Goal: Task Accomplishment & Management: Manage account settings

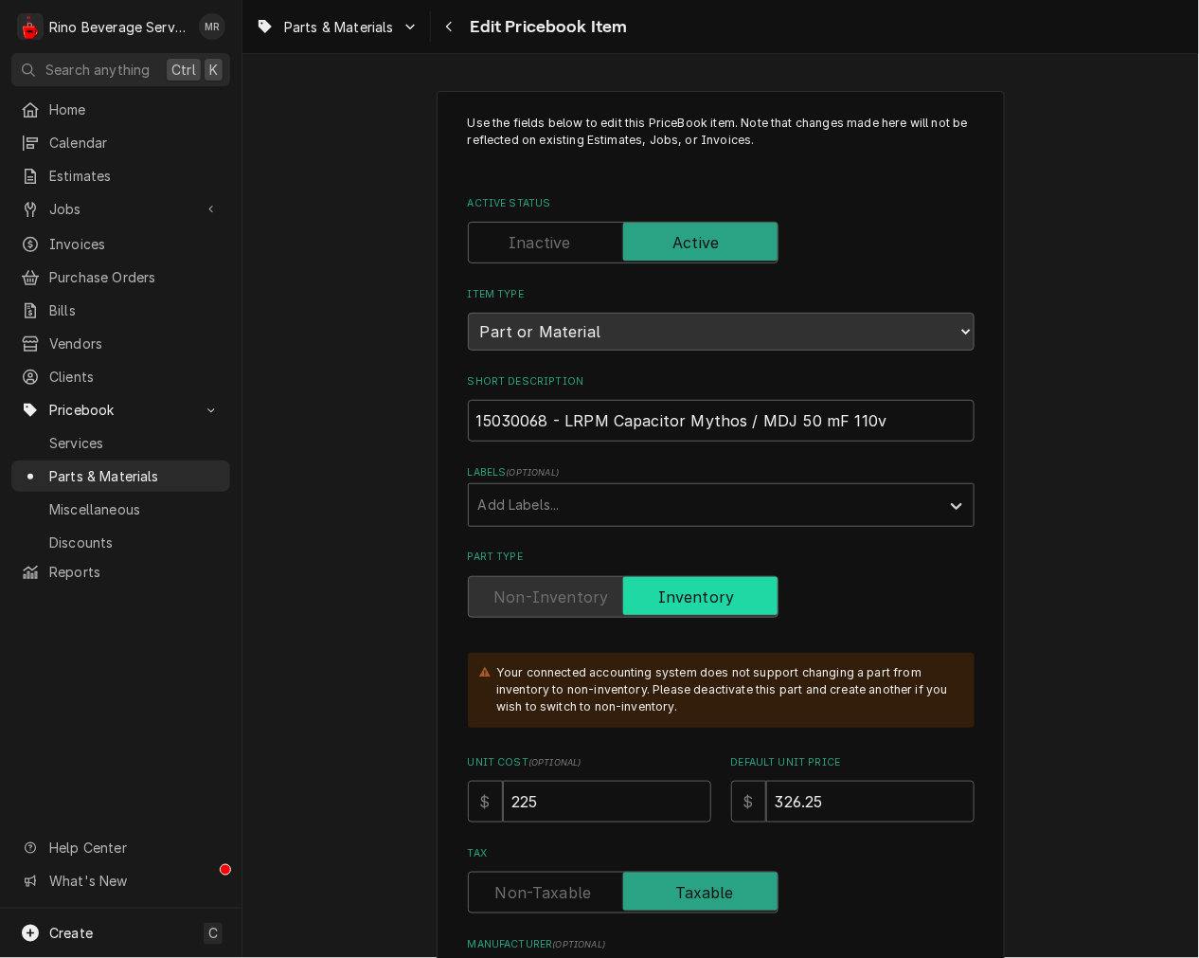
type textarea "x"
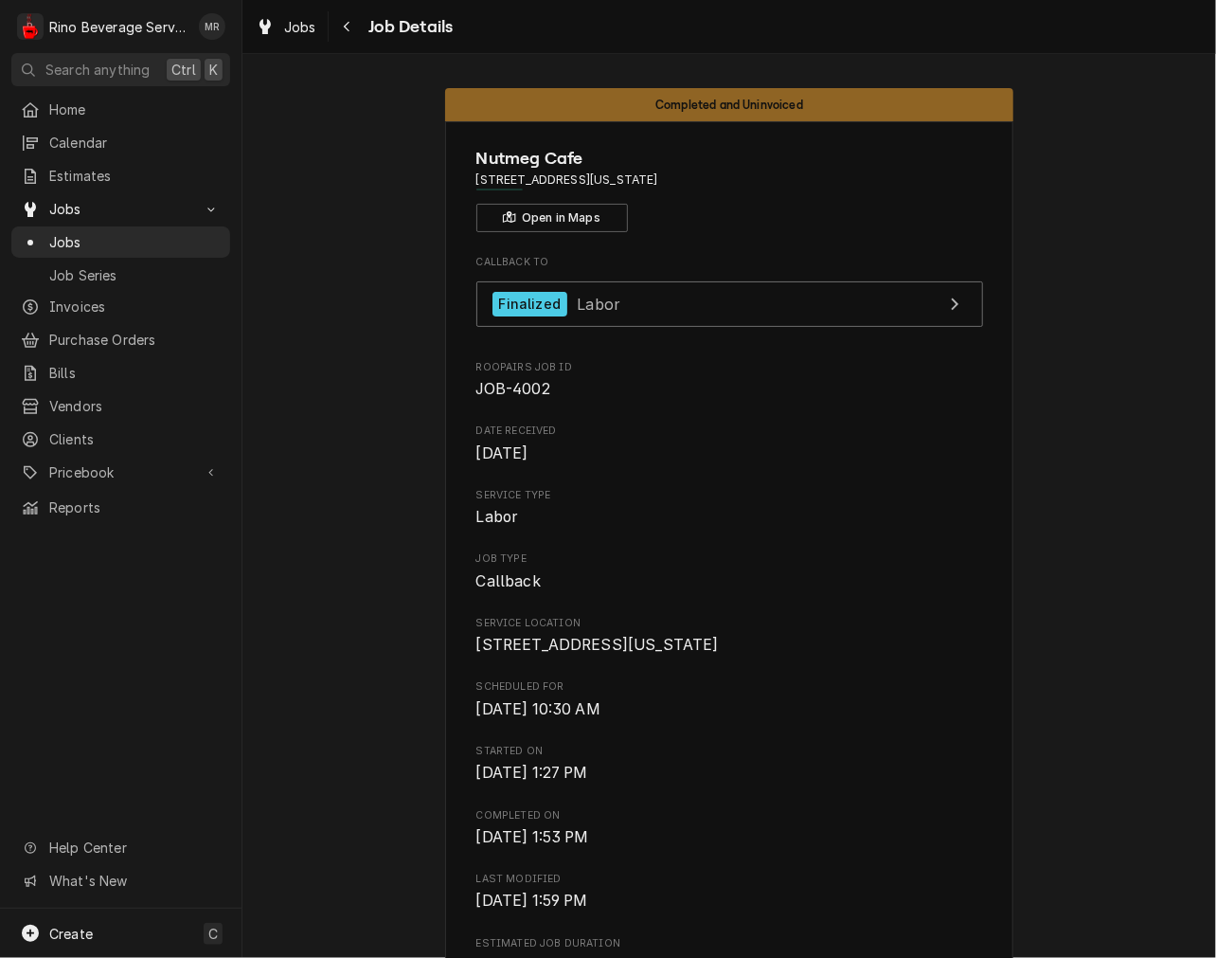
drag, startPoint x: 947, startPoint y: 405, endPoint x: 1015, endPoint y: 379, distance: 72.3
click at [947, 405] on div "Callback To Finalized Labor Roopairs Job ID JOB-4002 Date Received Aug 18, 2025…" at bounding box center [729, 941] width 507 height 1373
drag, startPoint x: 74, startPoint y: 244, endPoint x: 100, endPoint y: 242, distance: 26.7
click at [74, 244] on div "Jobs" at bounding box center [120, 242] width 211 height 24
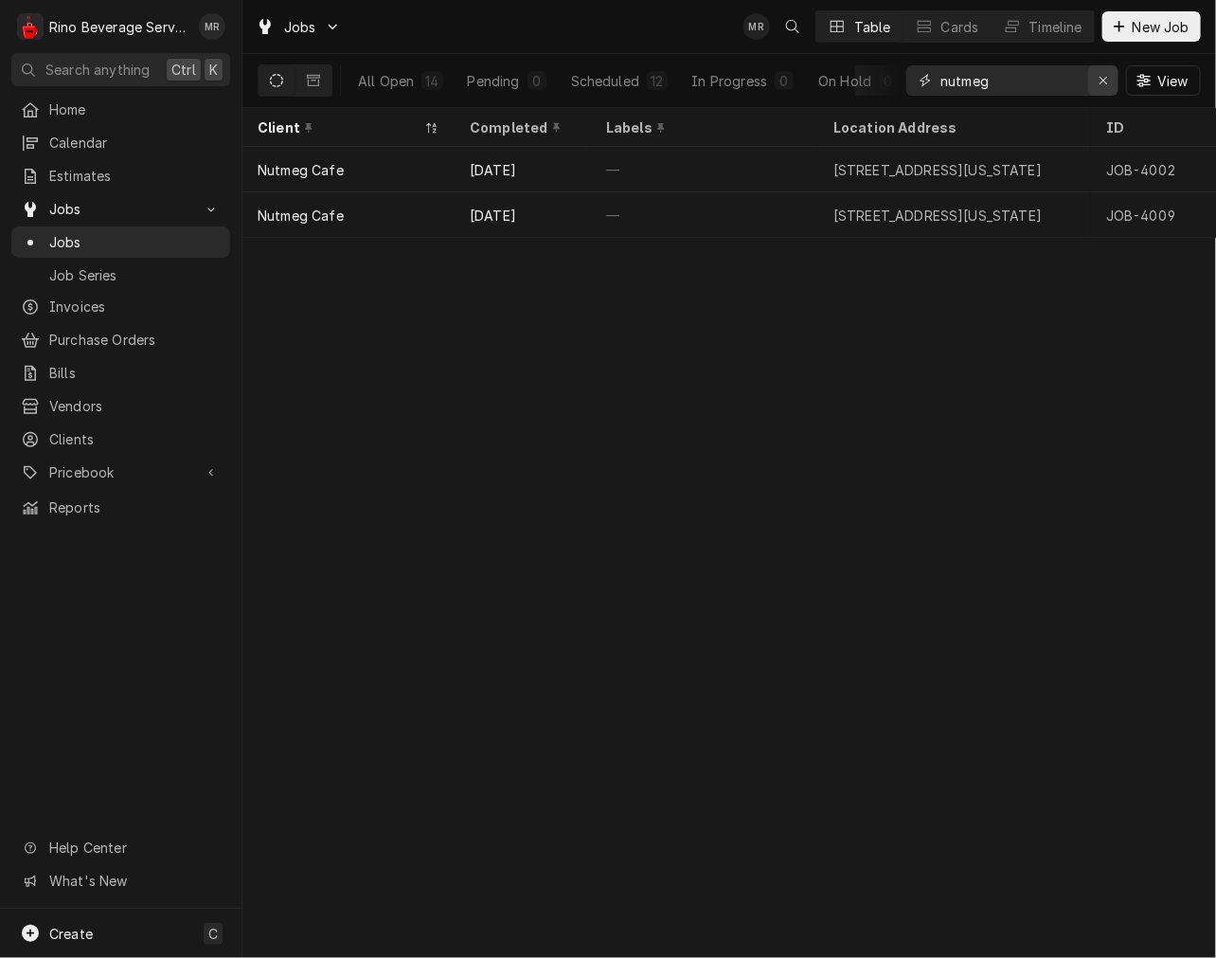
click at [1102, 74] on icon "Erase input" at bounding box center [1104, 80] width 10 height 13
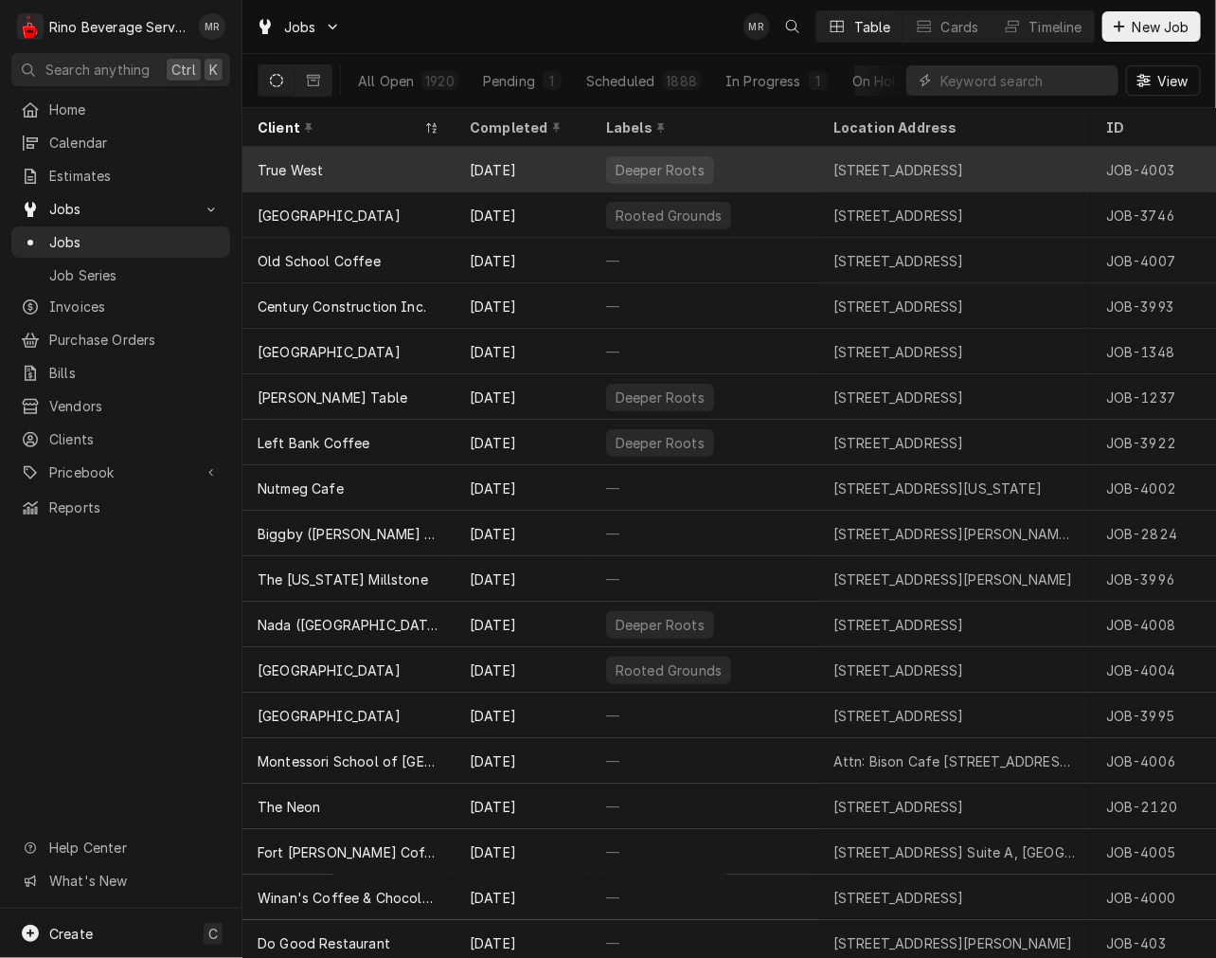
drag, startPoint x: 652, startPoint y: 133, endPoint x: 414, endPoint y: 174, distance: 241.4
click at [657, 131] on icon "Dynamic Content Wrapper" at bounding box center [661, 127] width 8 height 13
